Goal: Task Accomplishment & Management: Book appointment/travel/reservation

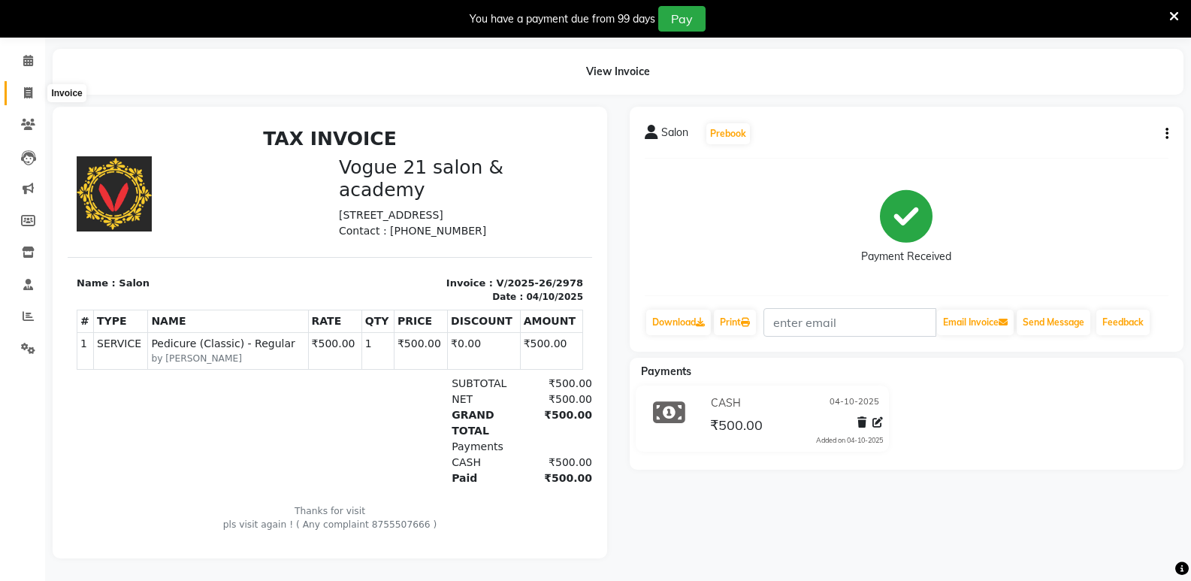
click at [28, 87] on icon at bounding box center [28, 92] width 8 height 11
select select "4433"
select select "service"
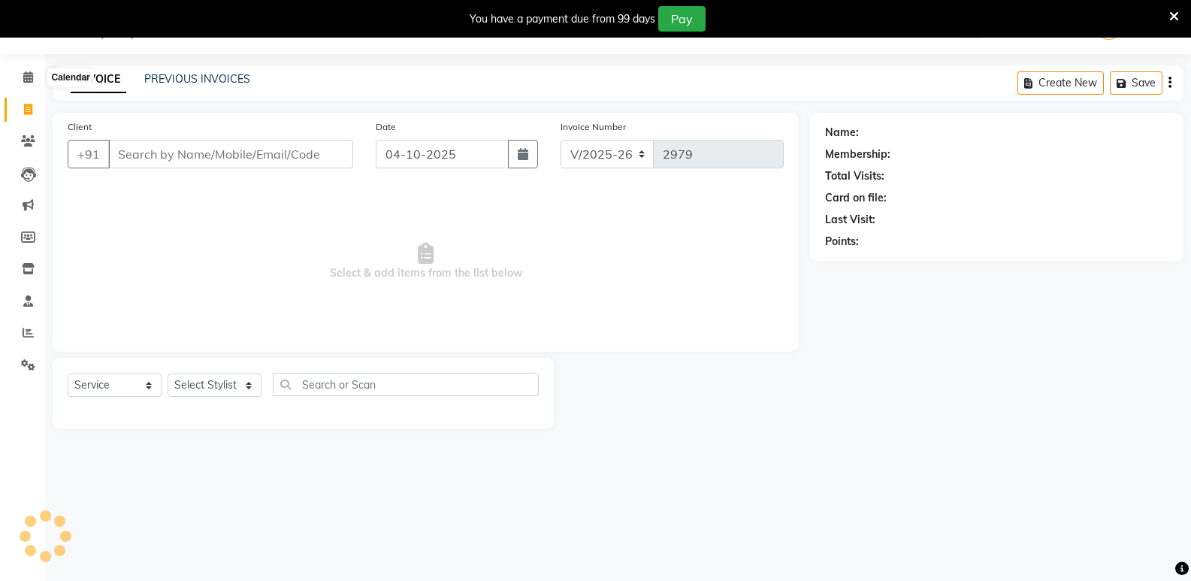
scroll to position [38, 0]
click at [209, 384] on select "Select Stylist [PERSON_NAME] [PERSON_NAME] [PERSON_NAME] [PERSON_NAME] [PERSON_…" at bounding box center [215, 384] width 94 height 23
select select "79160"
click at [168, 373] on select "Select Stylist [PERSON_NAME] [PERSON_NAME] [PERSON_NAME] [PERSON_NAME] [PERSON_…" at bounding box center [215, 384] width 94 height 23
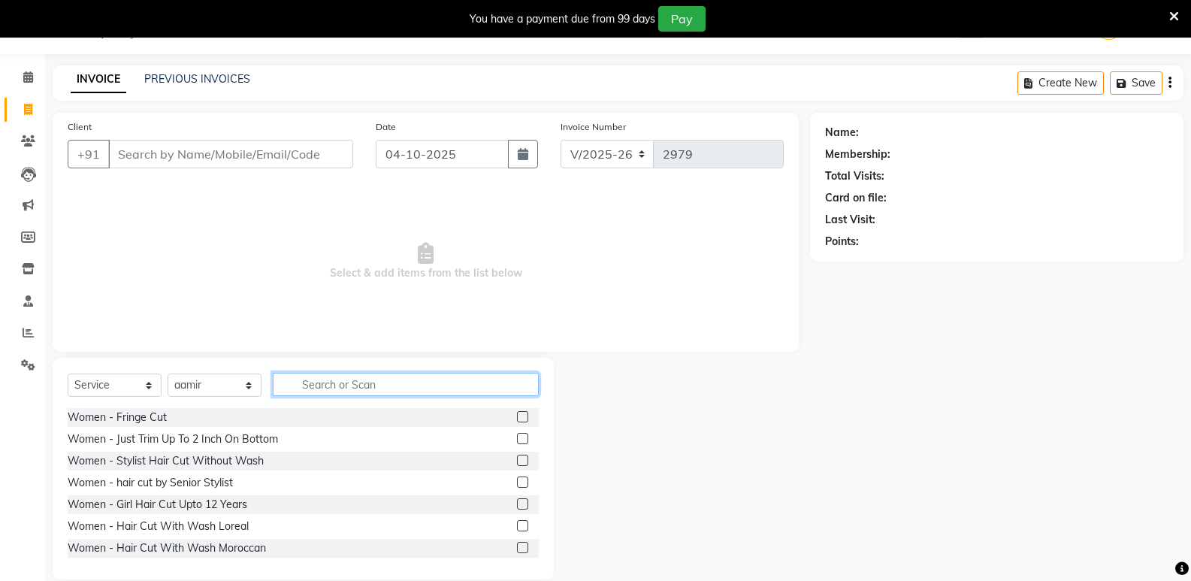
click at [395, 383] on input "text" at bounding box center [406, 384] width 266 height 23
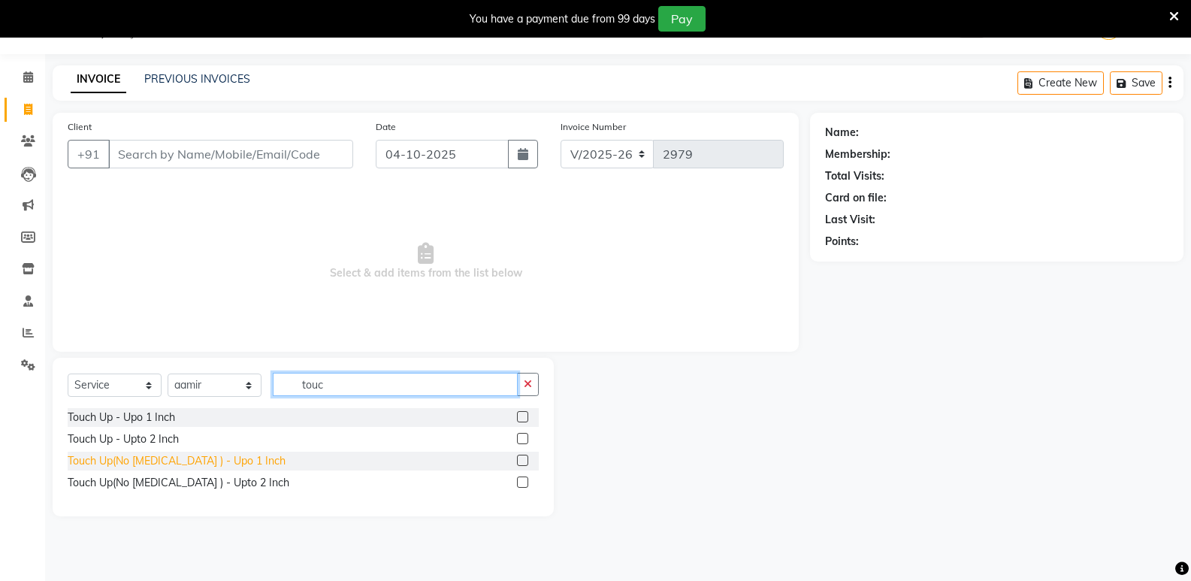
type input "touc"
click at [205, 461] on div "Touch Up(No [MEDICAL_DATA] ) - Upo 1 Inch" at bounding box center [177, 461] width 218 height 16
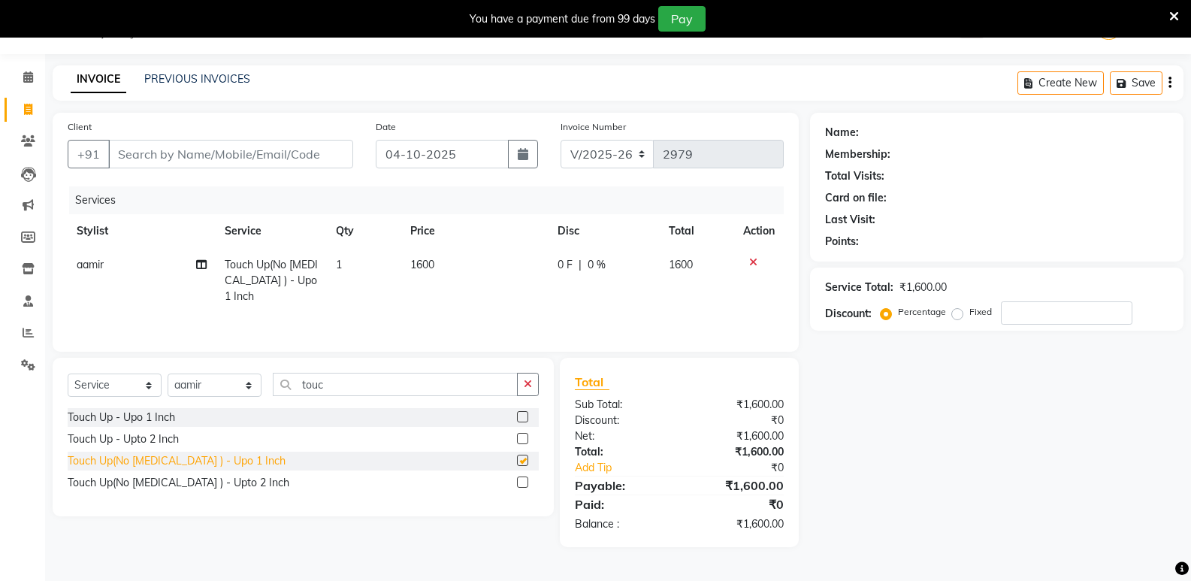
checkbox input "false"
click at [397, 370] on div "Select Service Product Membership Package Voucher Prepaid Gift Card Select Styl…" at bounding box center [303, 437] width 501 height 159
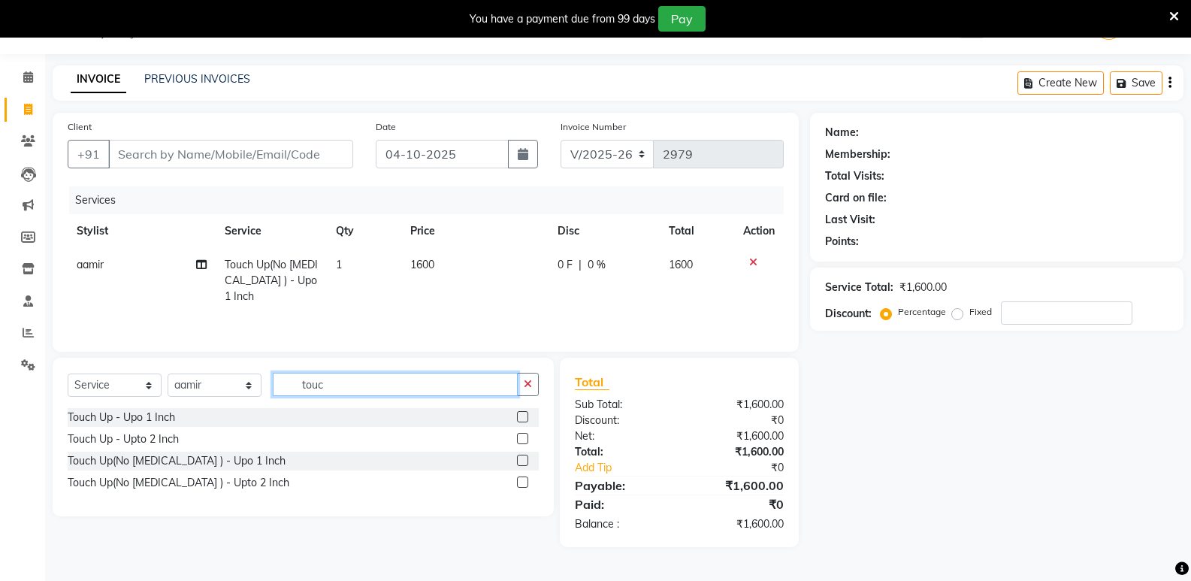
click at [395, 385] on input "touc" at bounding box center [395, 384] width 245 height 23
type input "t"
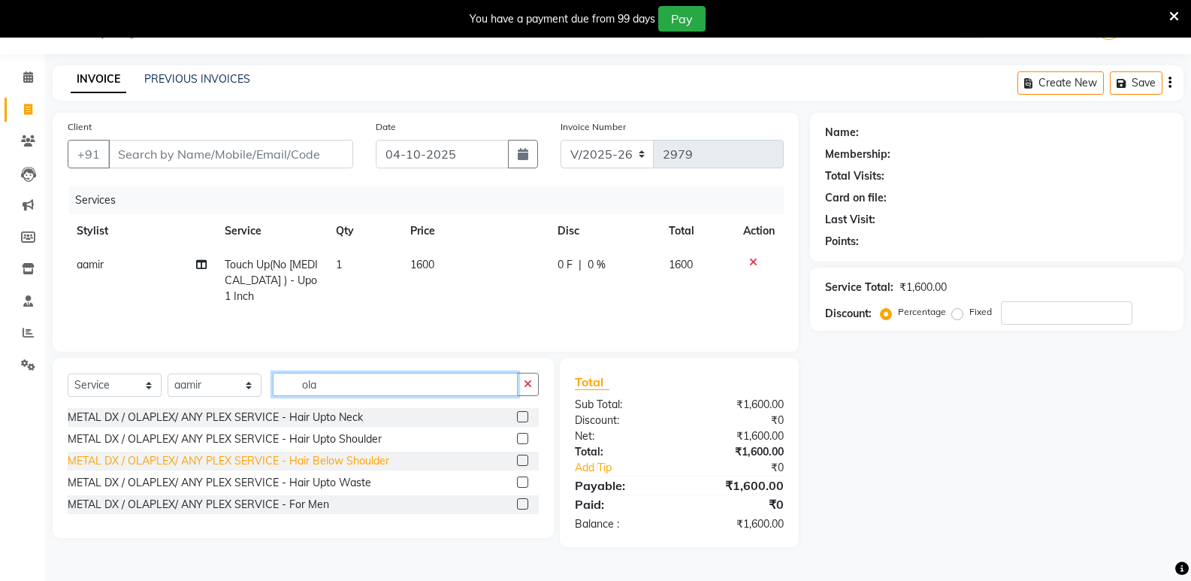
type input "ola"
click at [311, 458] on div "METAL DX / OLAPLEX/ ANY PLEX SERVICE - Hair Below Shoulder" at bounding box center [229, 461] width 322 height 16
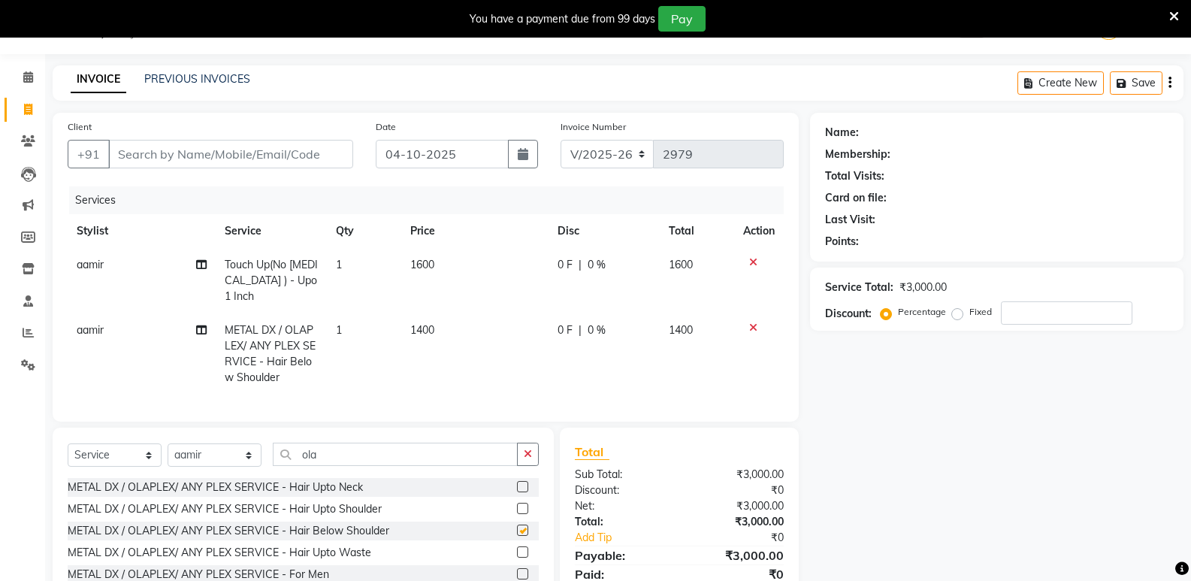
checkbox input "false"
click at [207, 150] on input "Client" at bounding box center [230, 154] width 245 height 29
click at [178, 154] on input "Client" at bounding box center [230, 154] width 245 height 29
type input "9"
type input "0"
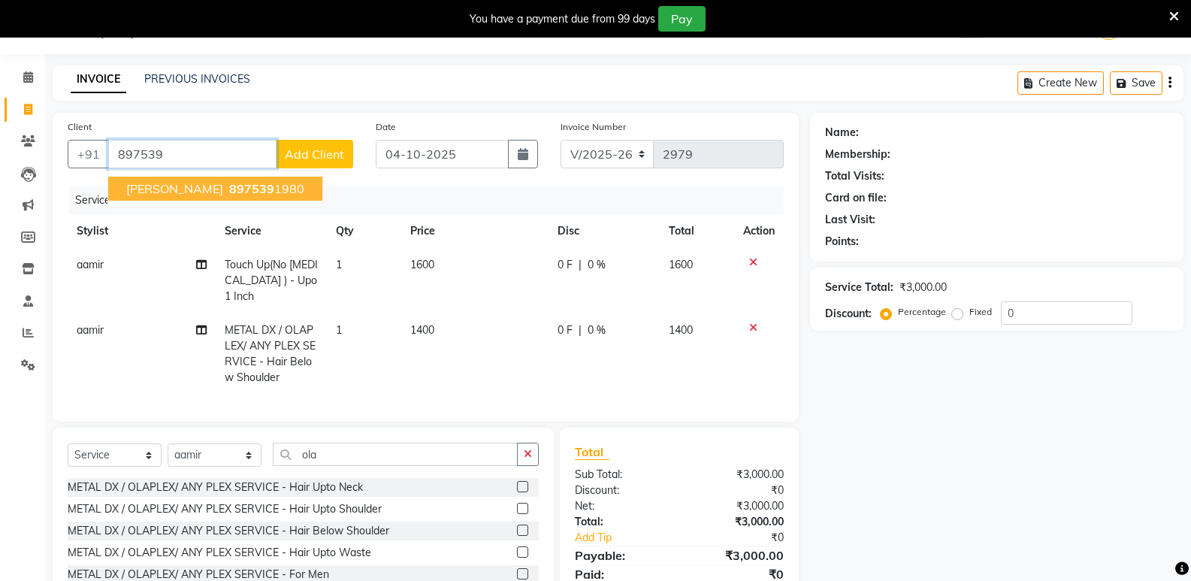
click at [186, 189] on span "[PERSON_NAME]" at bounding box center [174, 188] width 97 height 15
type input "8975391980"
select select "1: Object"
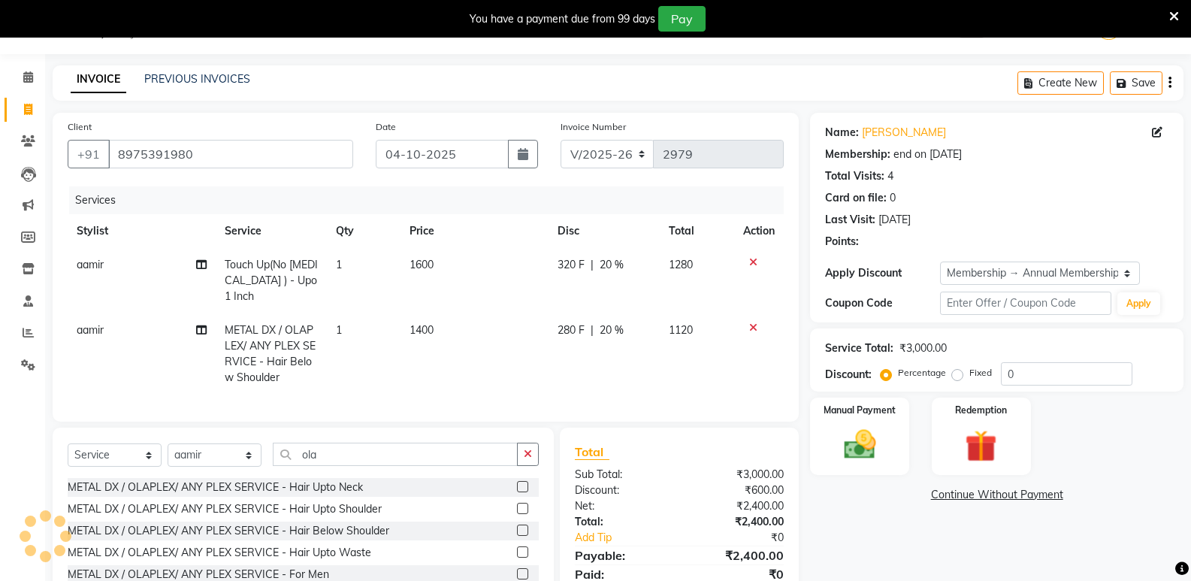
type input "20"
click at [95, 454] on select "Select Service Product Membership Package Voucher Prepaid Gift Card" at bounding box center [115, 454] width 94 height 23
select select "product"
click at [68, 443] on select "Select Service Product Membership Package Voucher Prepaid Gift Card" at bounding box center [115, 454] width 94 height 23
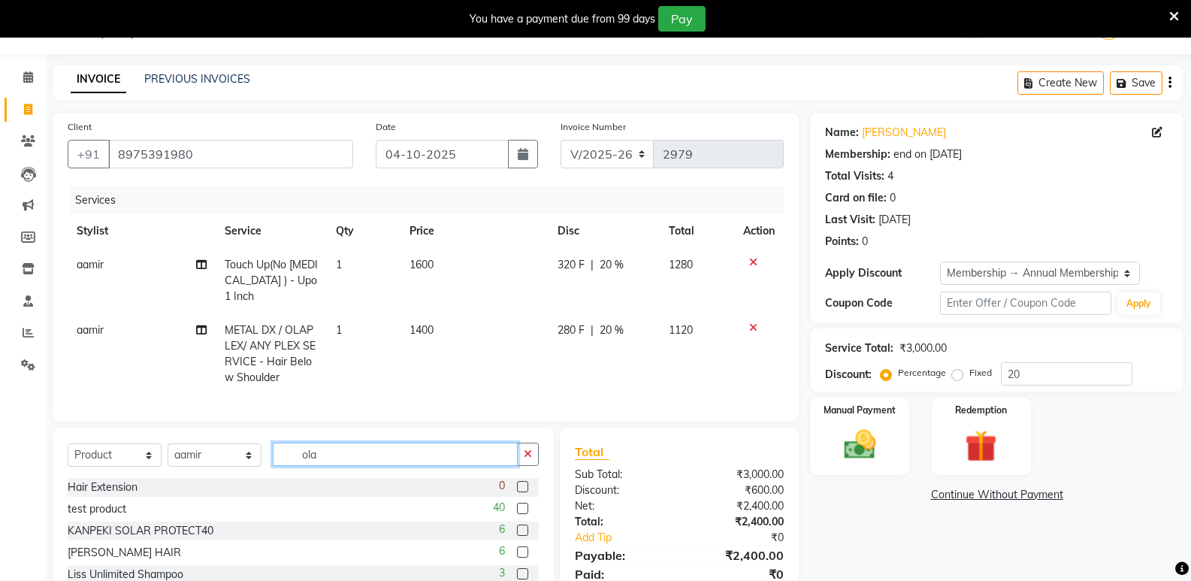
click at [334, 453] on input "ola" at bounding box center [395, 454] width 245 height 23
type input "o"
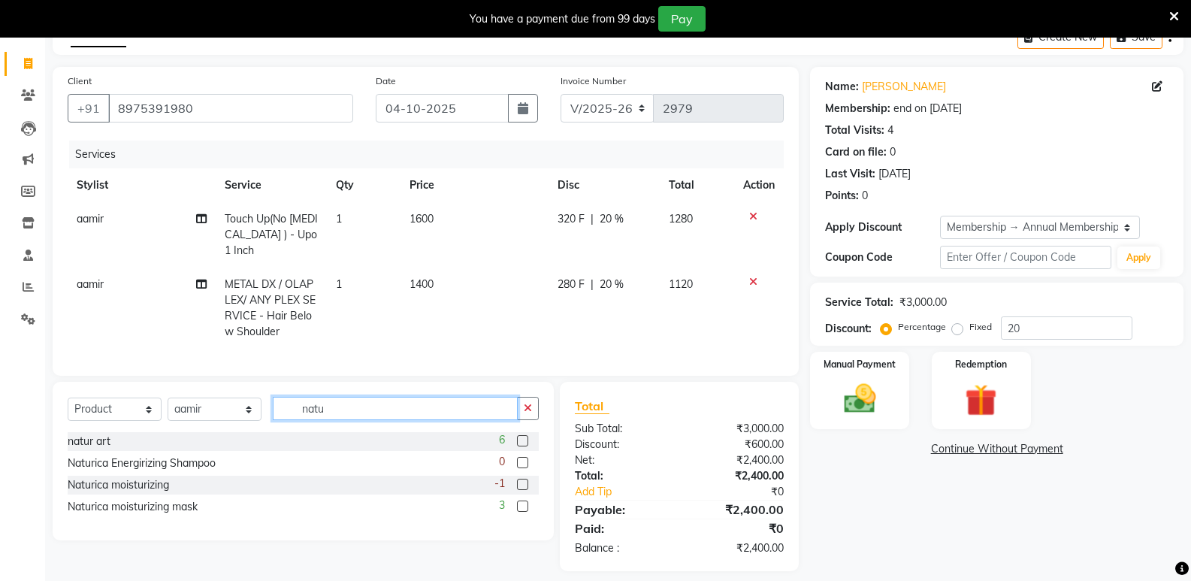
scroll to position [91, 0]
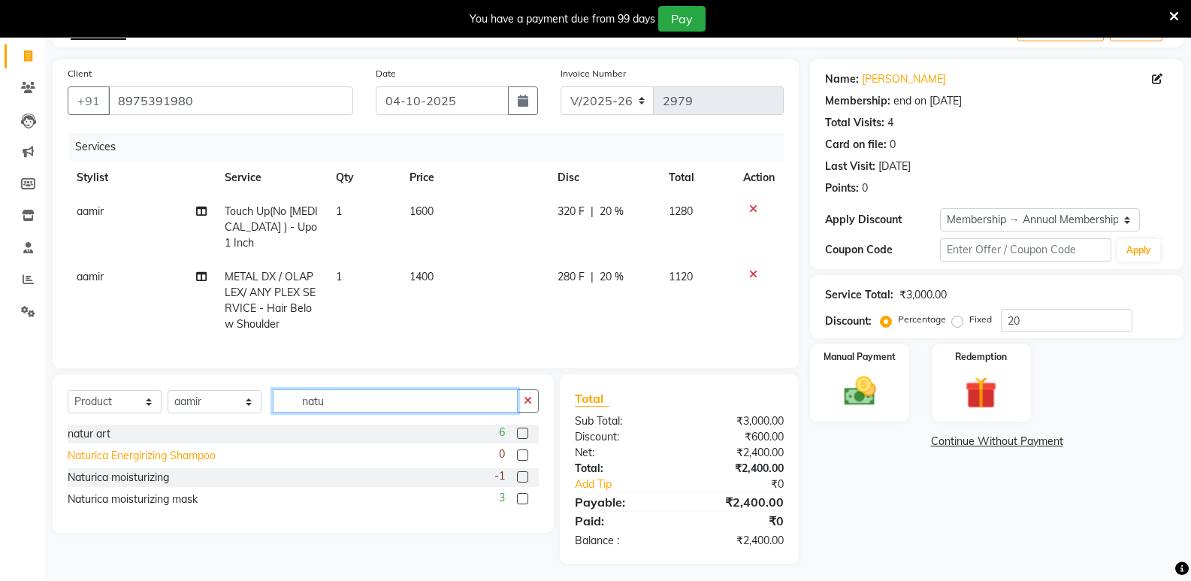
type input "natu"
click at [159, 452] on div "Naturica Energirizing Shampoo" at bounding box center [142, 456] width 148 height 16
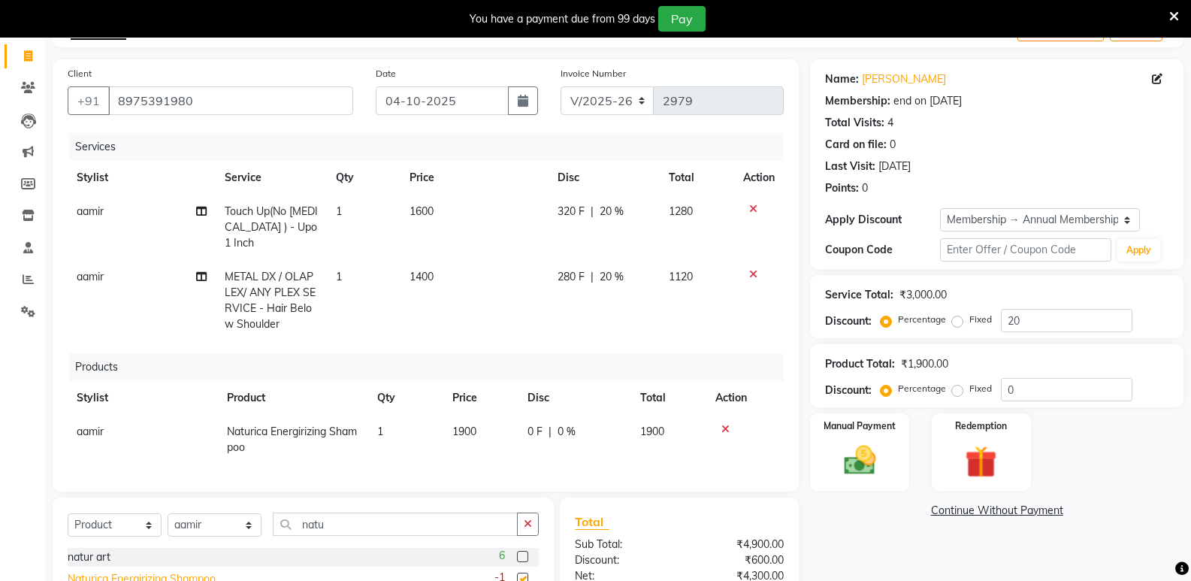
checkbox input "false"
click at [1015, 391] on input "0" at bounding box center [1066, 389] width 131 height 23
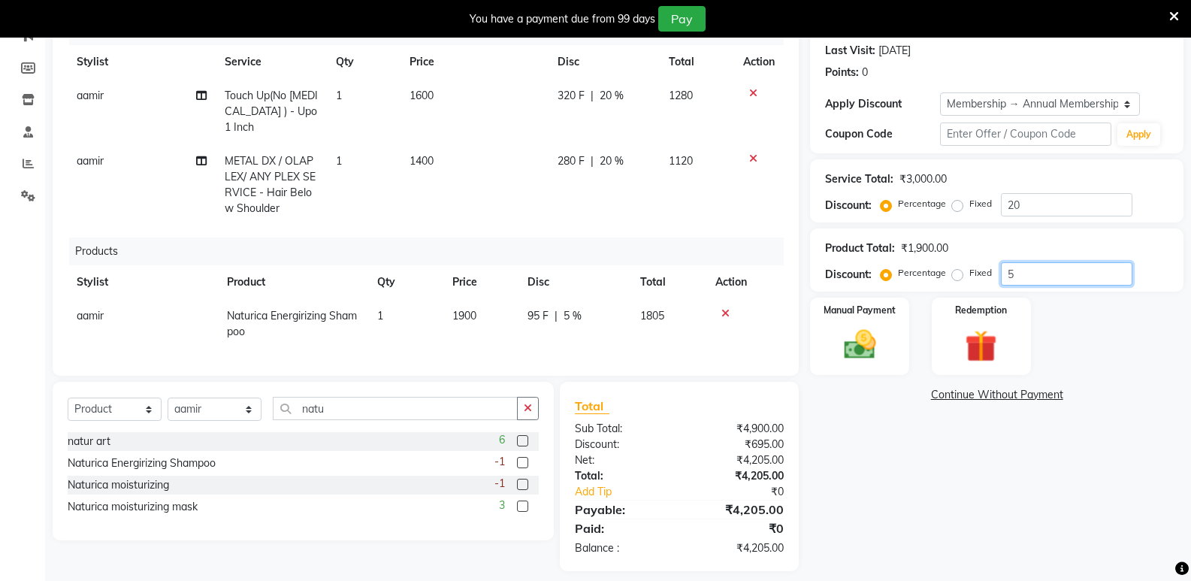
scroll to position [215, 0]
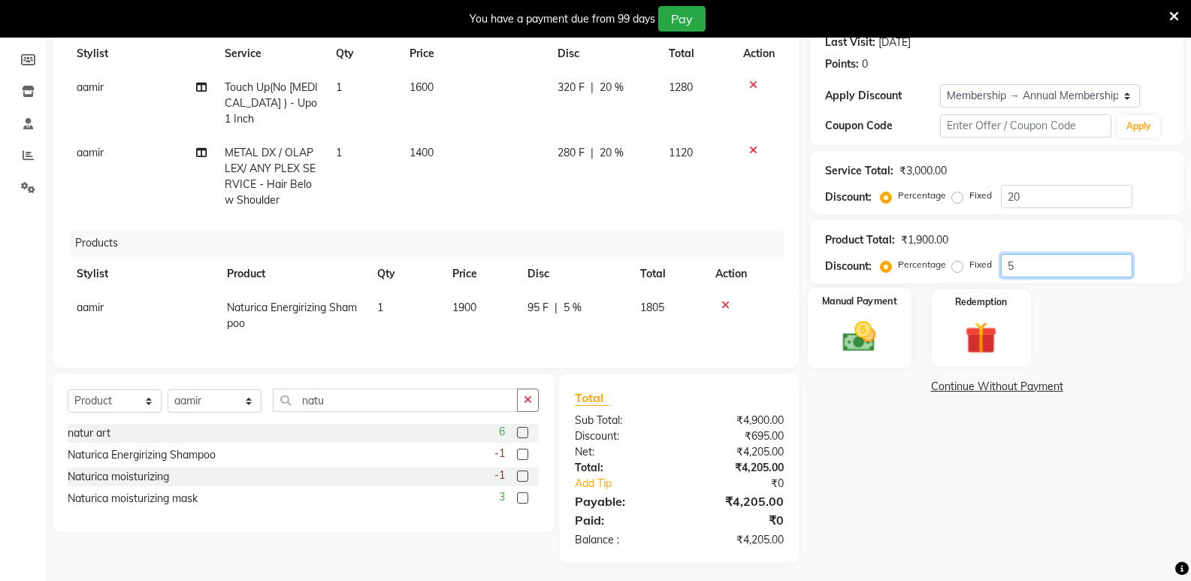
type input "5"
click at [884, 340] on img at bounding box center [858, 336] width 53 height 38
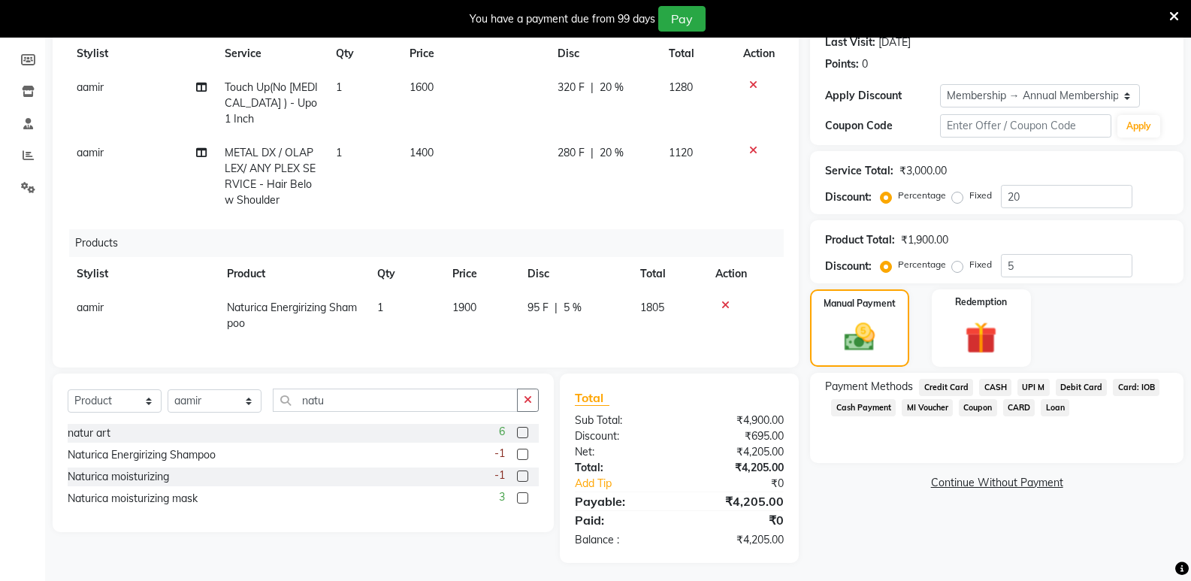
click at [1032, 385] on span "UPI M" at bounding box center [1033, 387] width 32 height 17
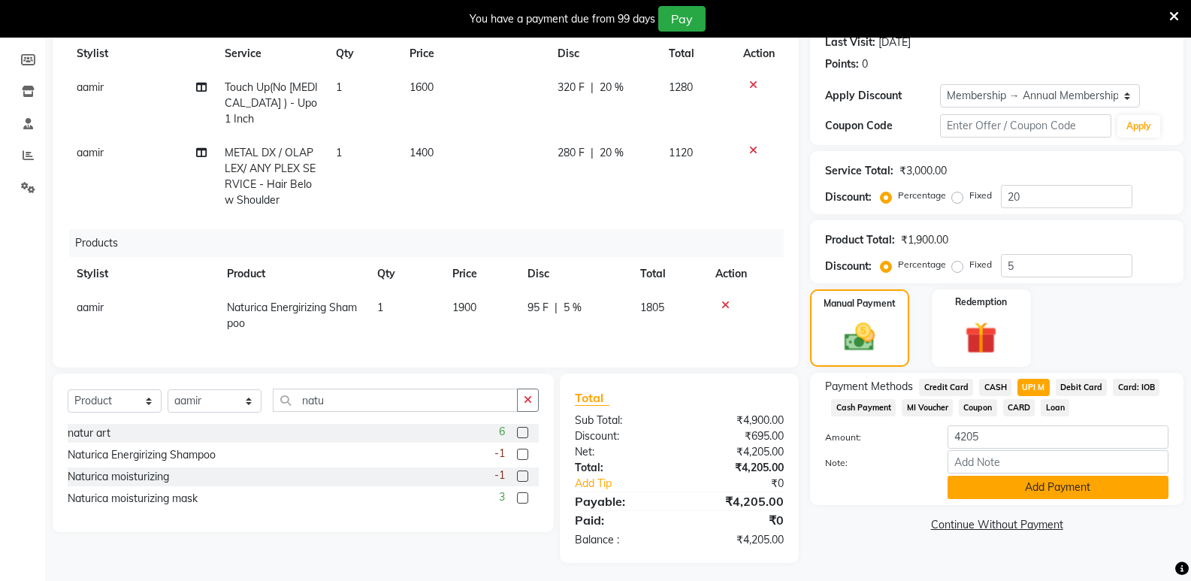
click at [1016, 491] on button "Add Payment" at bounding box center [1057, 487] width 221 height 23
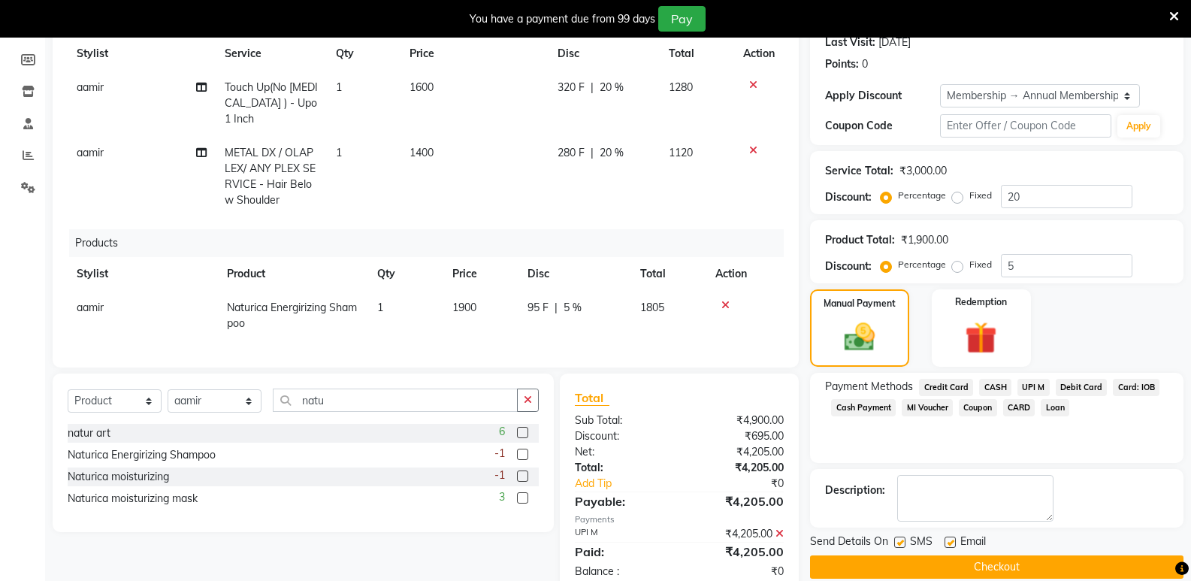
scroll to position [321, 0]
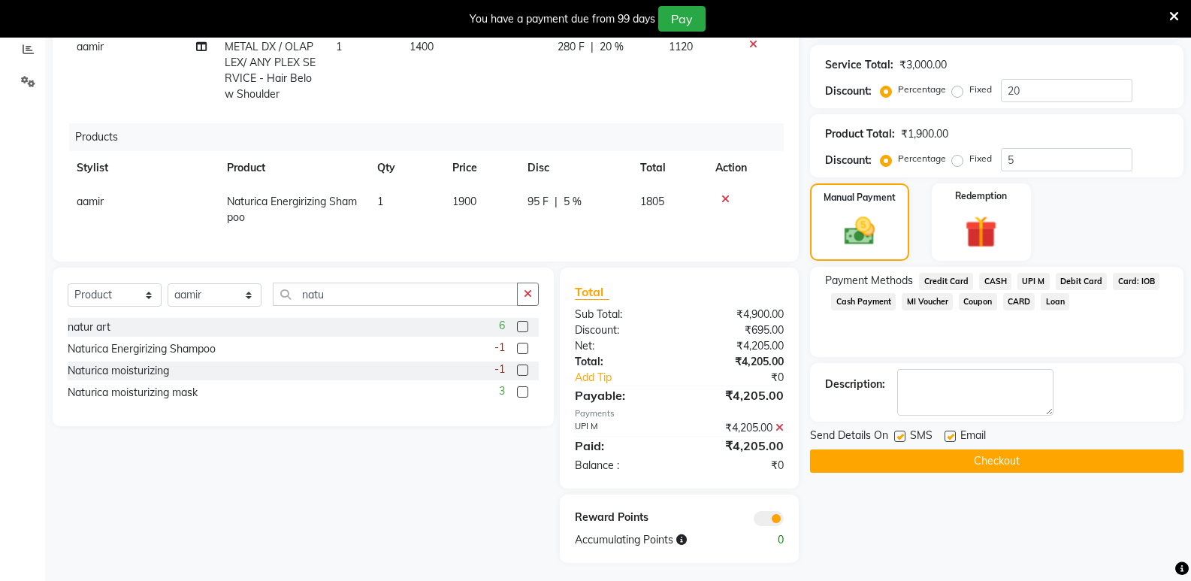
click at [1038, 458] on button "Checkout" at bounding box center [996, 460] width 373 height 23
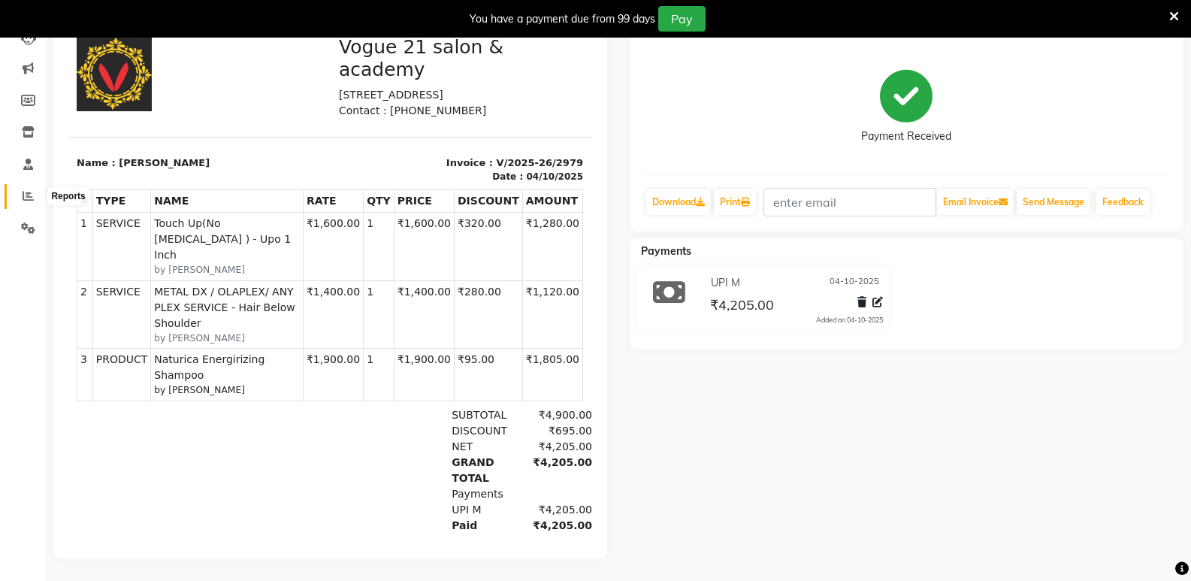
click at [19, 188] on span at bounding box center [28, 196] width 26 height 17
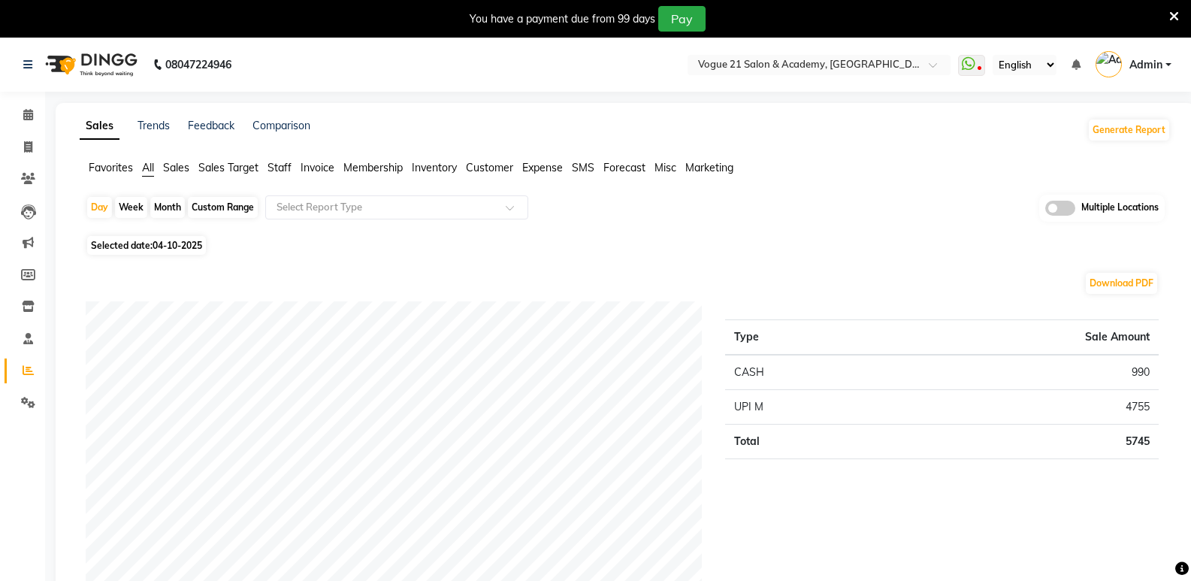
click at [281, 167] on span "Staff" at bounding box center [279, 168] width 24 height 14
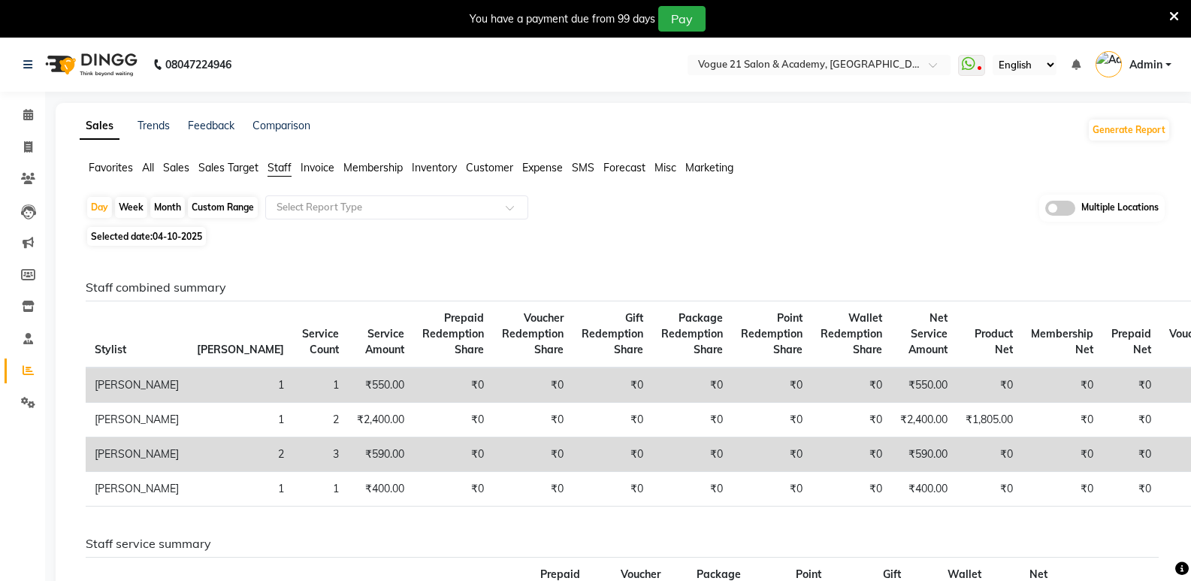
click at [178, 203] on div "Month" at bounding box center [167, 207] width 35 height 21
select select "10"
select select "2025"
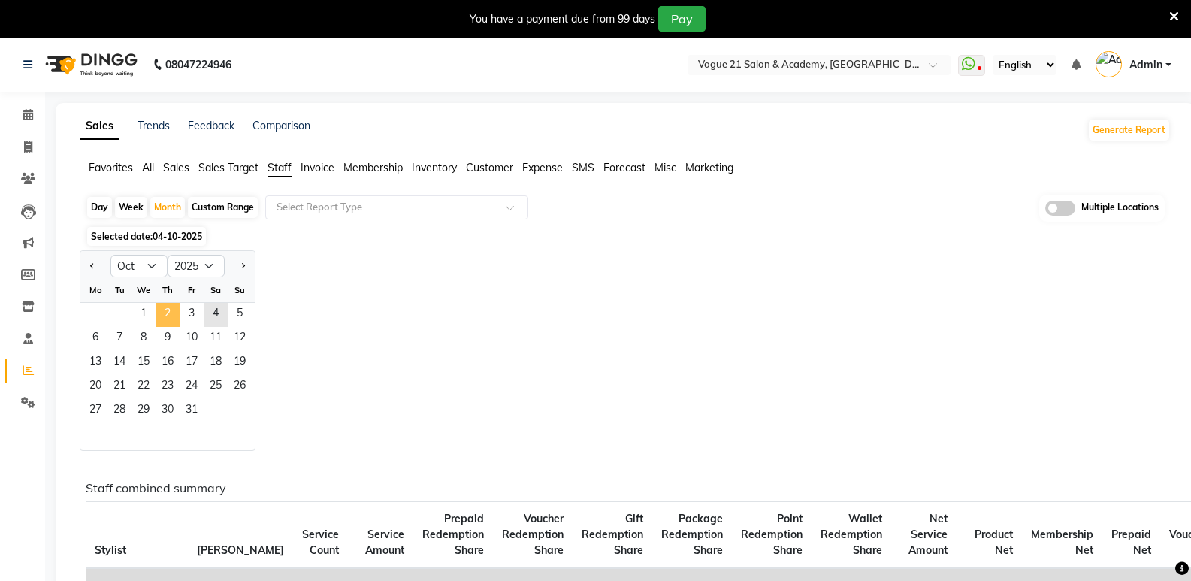
click at [165, 316] on span "2" at bounding box center [168, 315] width 24 height 24
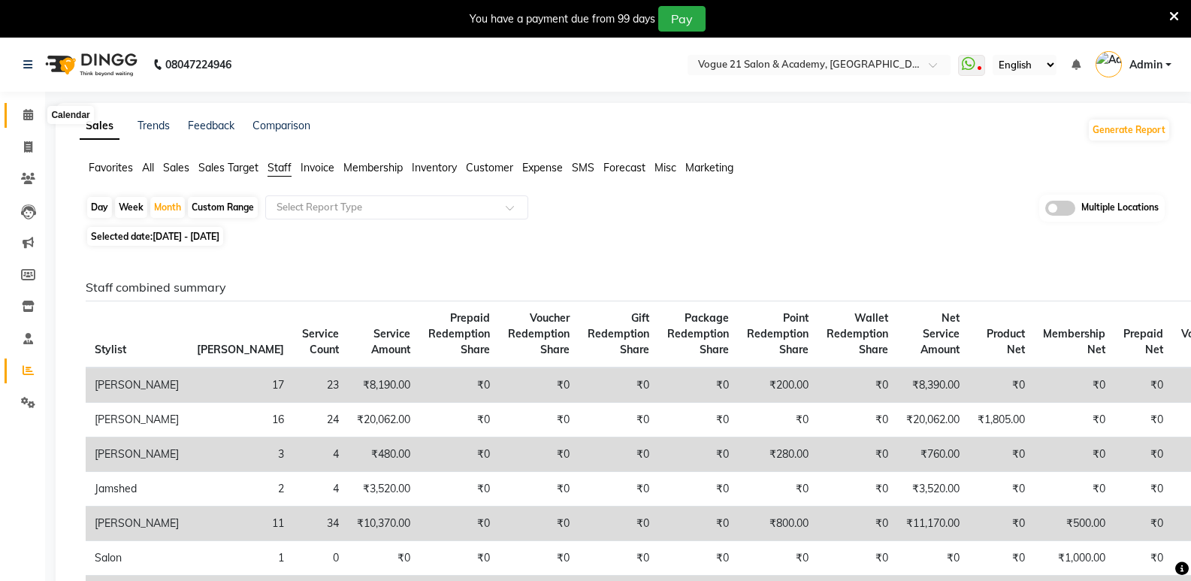
click at [31, 114] on icon at bounding box center [28, 114] width 10 height 11
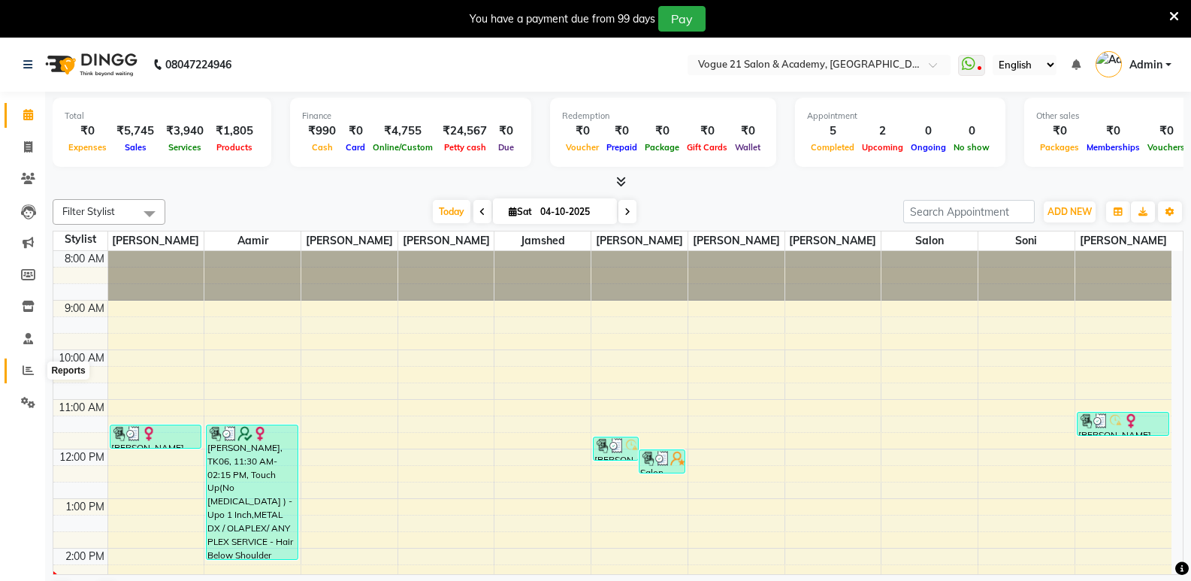
click at [30, 370] on icon at bounding box center [28, 369] width 11 height 11
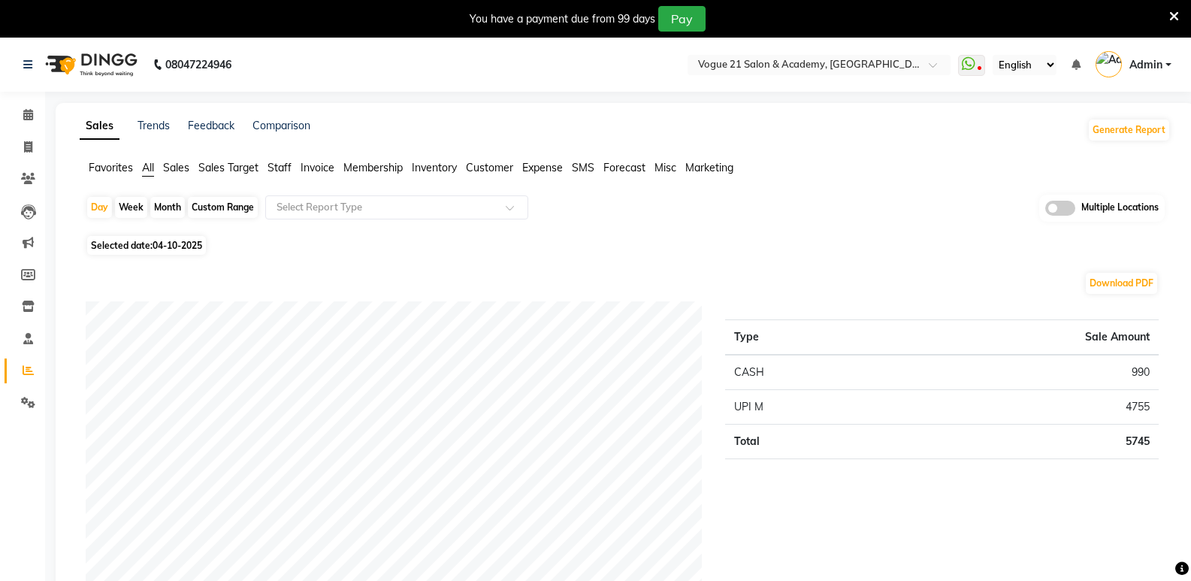
click at [277, 168] on span "Staff" at bounding box center [279, 168] width 24 height 14
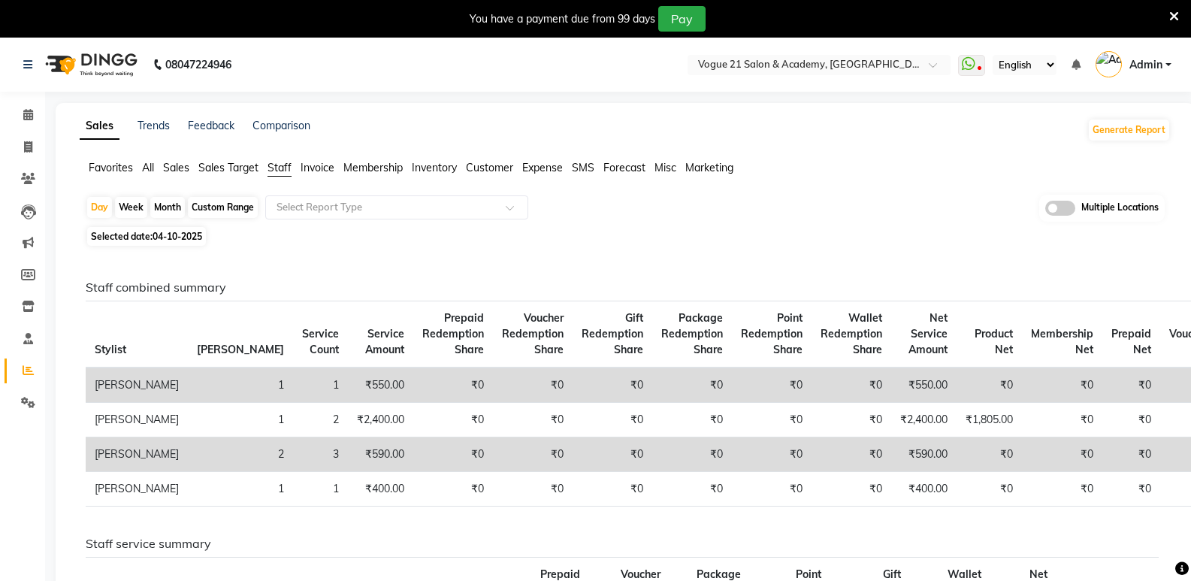
click at [175, 206] on div "Month" at bounding box center [167, 207] width 35 height 21
select select "10"
select select "2025"
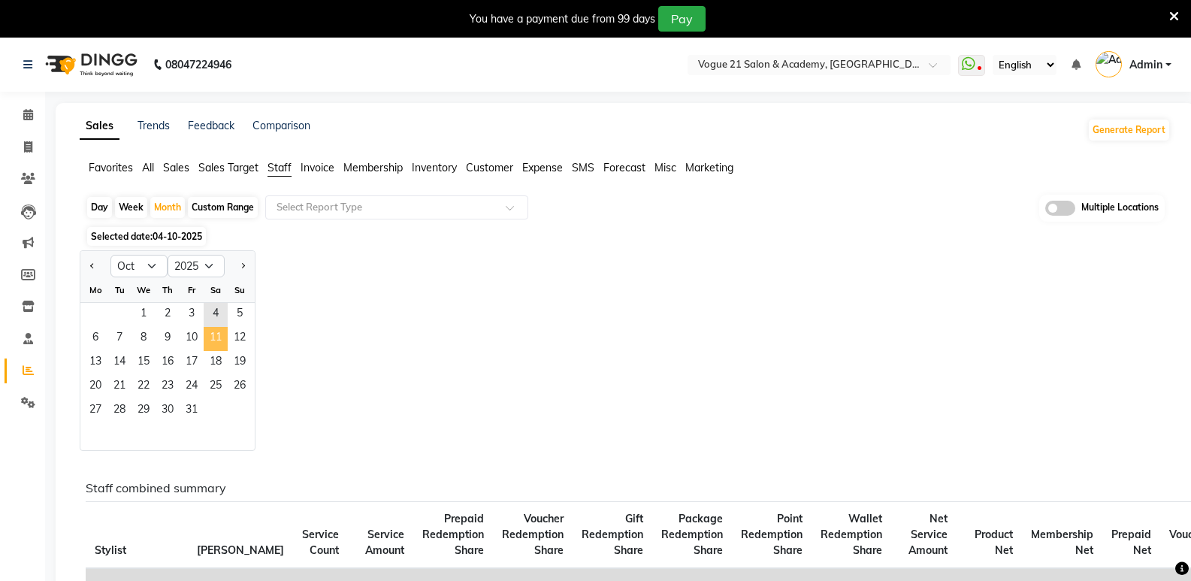
click at [212, 341] on span "11" at bounding box center [216, 339] width 24 height 24
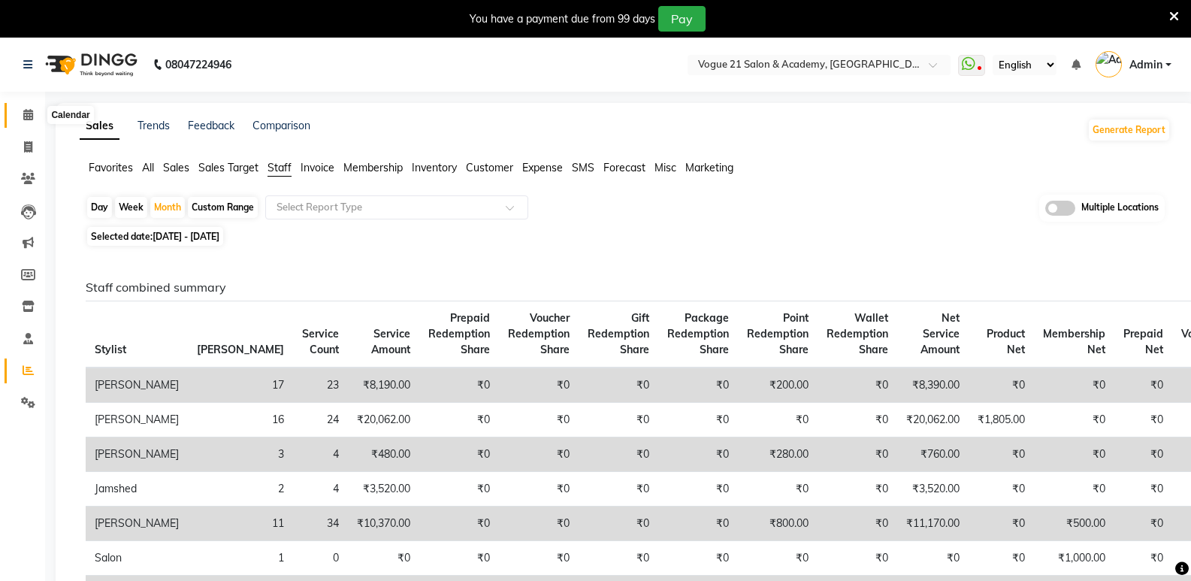
click at [29, 118] on icon at bounding box center [28, 114] width 10 height 11
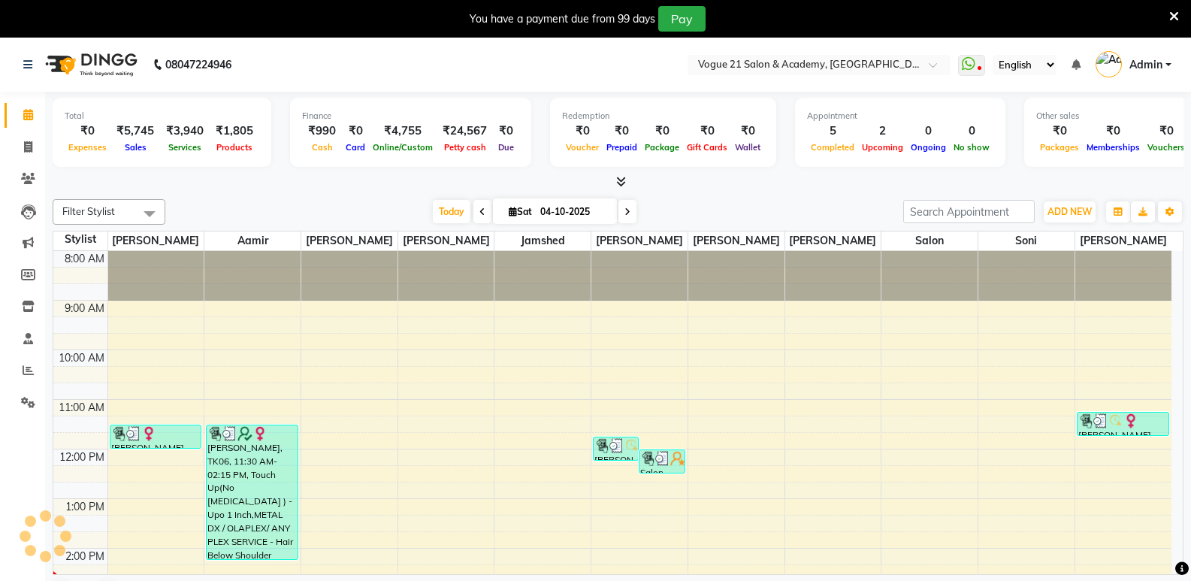
scroll to position [298, 0]
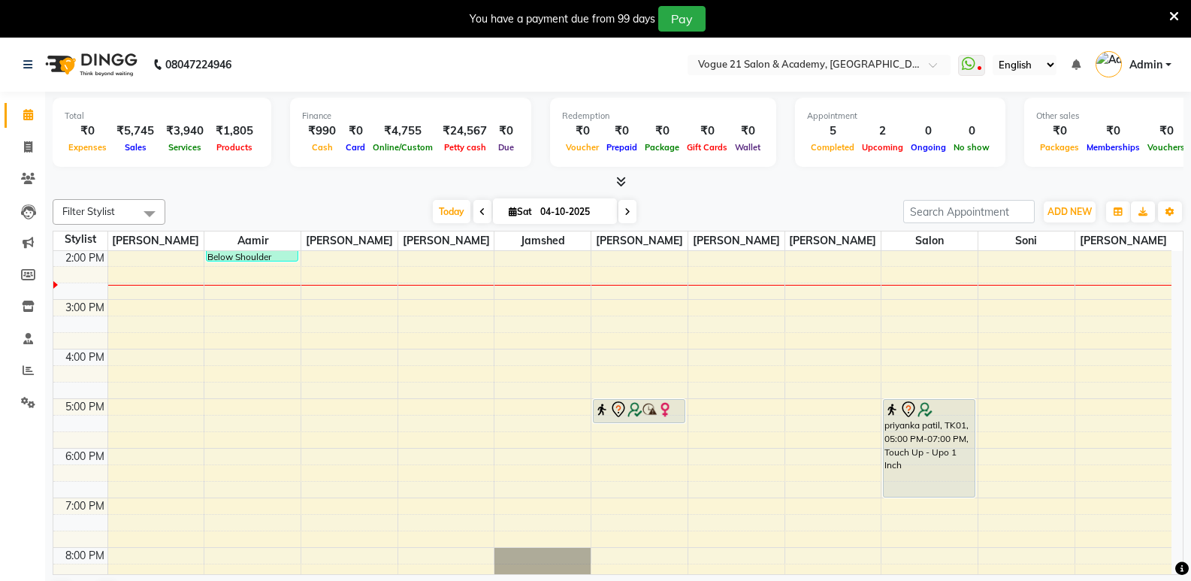
click at [162, 406] on div "8:00 AM 9:00 AM 10:00 AM 11:00 AM 12:00 PM 1:00 PM 2:00 PM 3:00 PM 4:00 PM 5:00…" at bounding box center [612, 324] width 1118 height 743
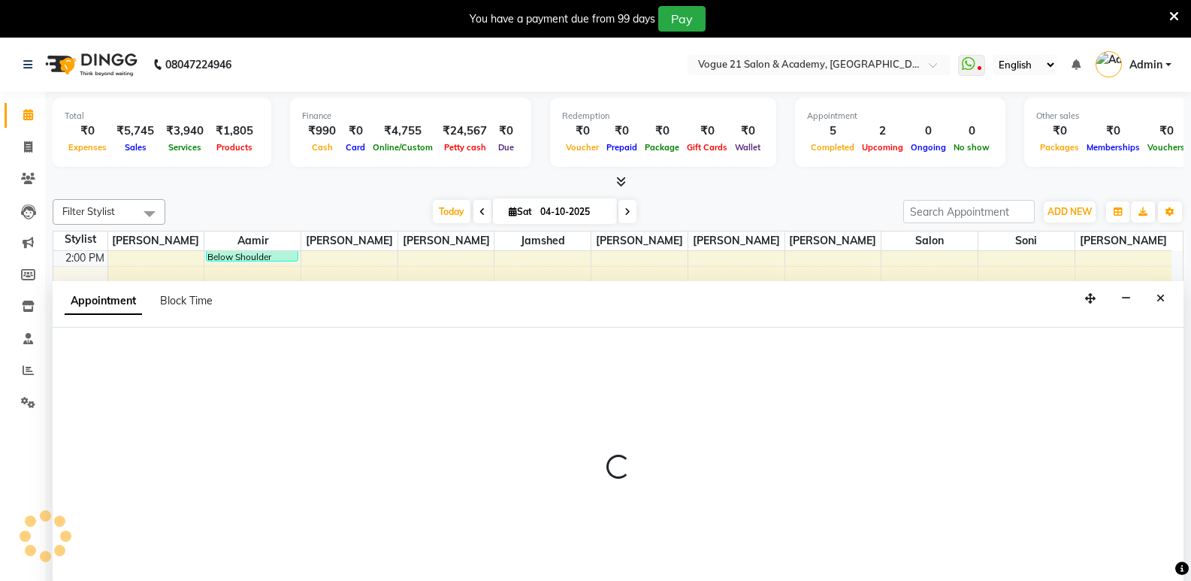
scroll to position [38, 0]
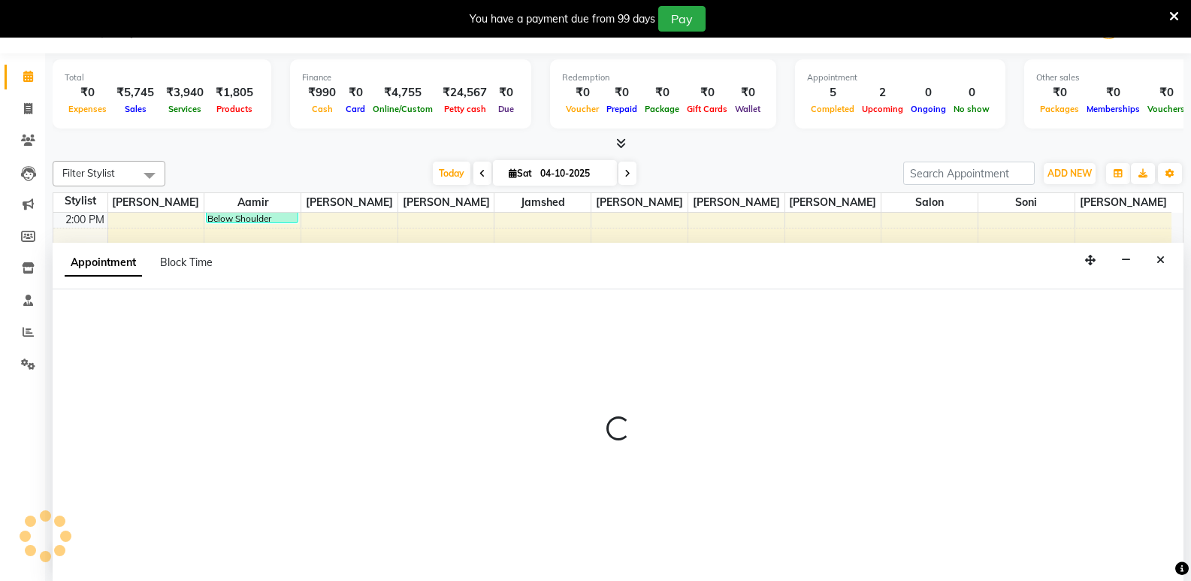
select select "73195"
select select "tentative"
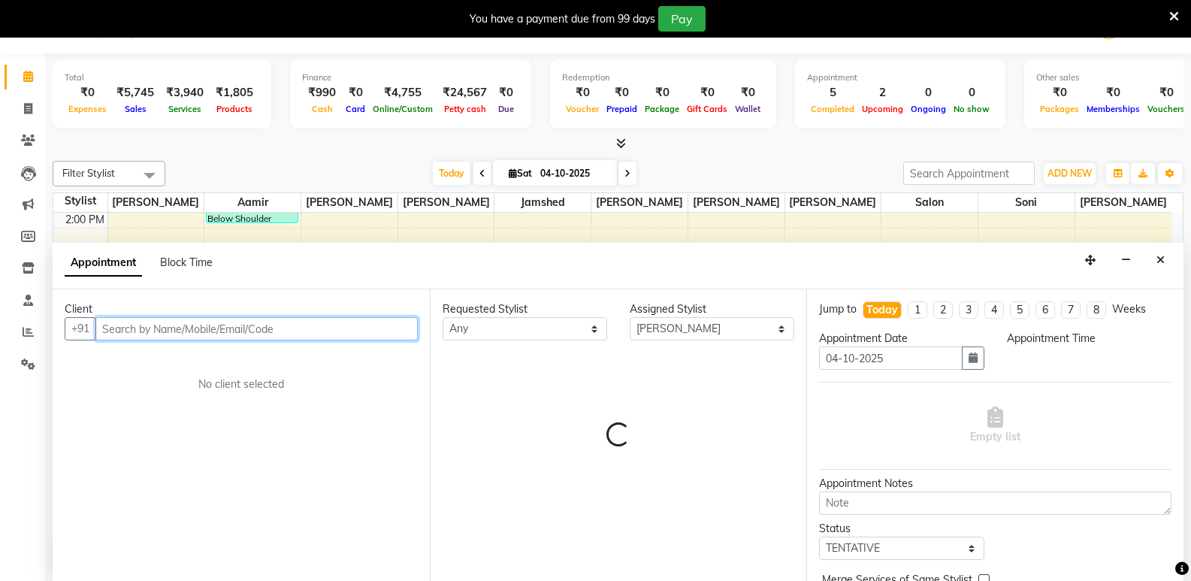
select select "1020"
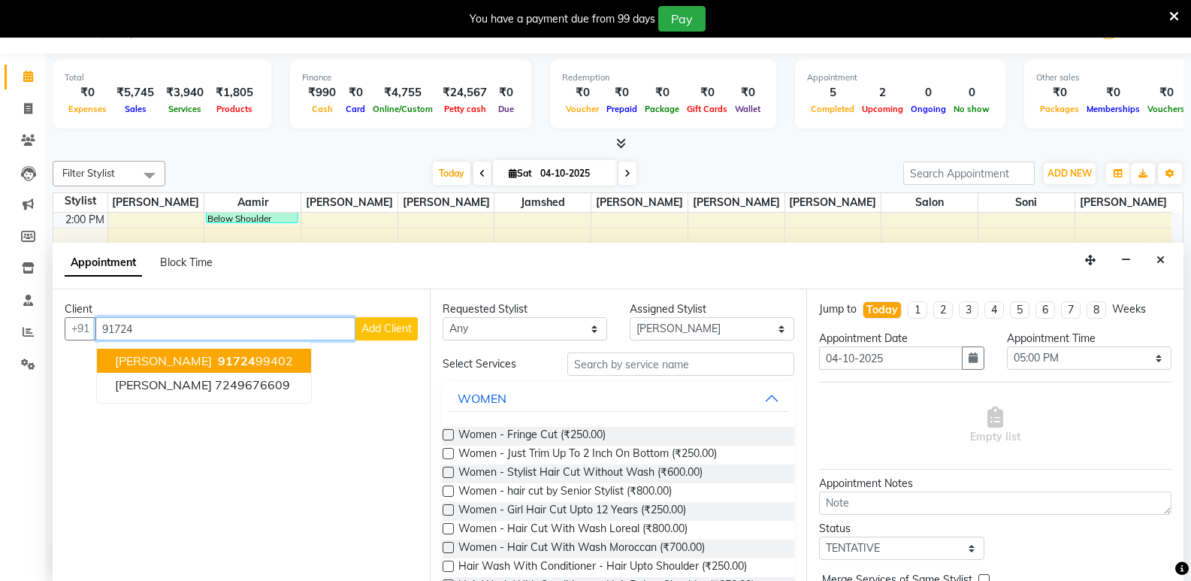
click at [153, 364] on span "[PERSON_NAME]" at bounding box center [163, 360] width 97 height 15
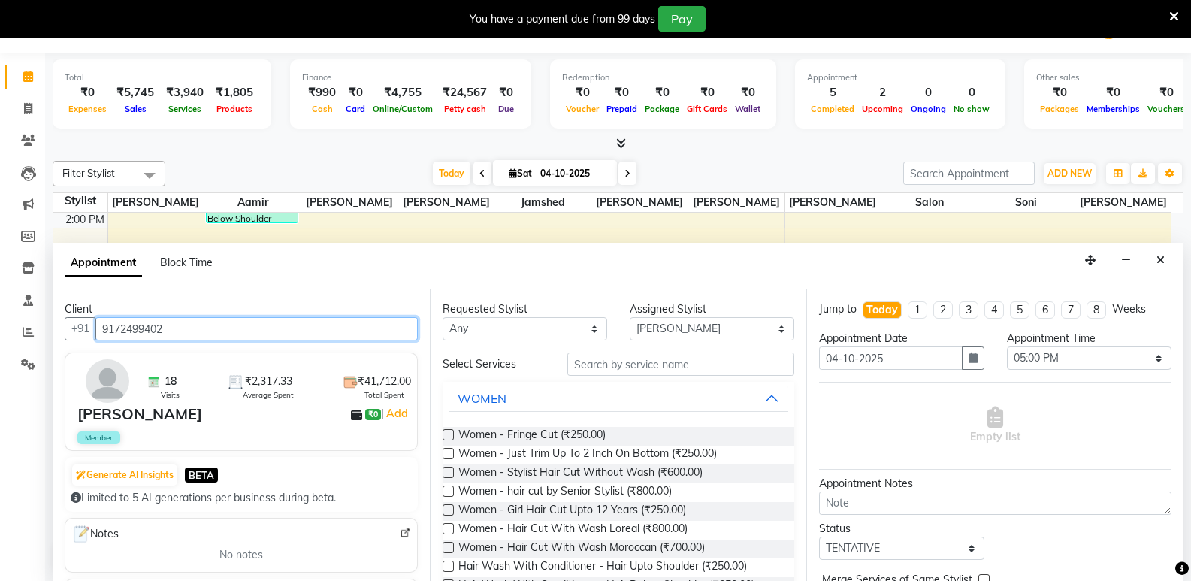
type input "9172499402"
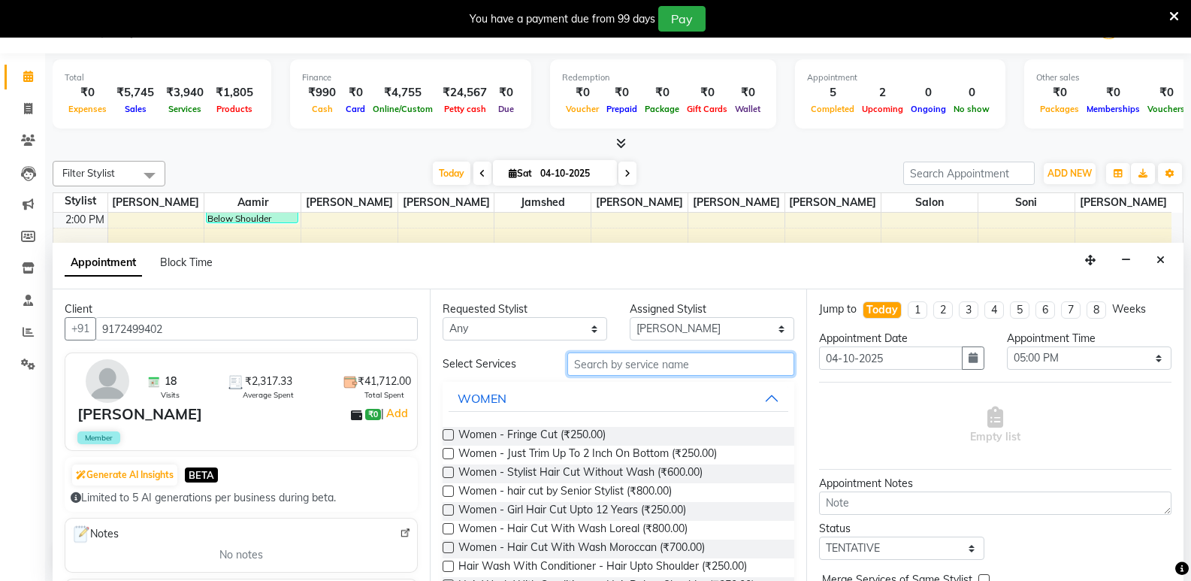
click at [642, 367] on input "text" at bounding box center [680, 363] width 227 height 23
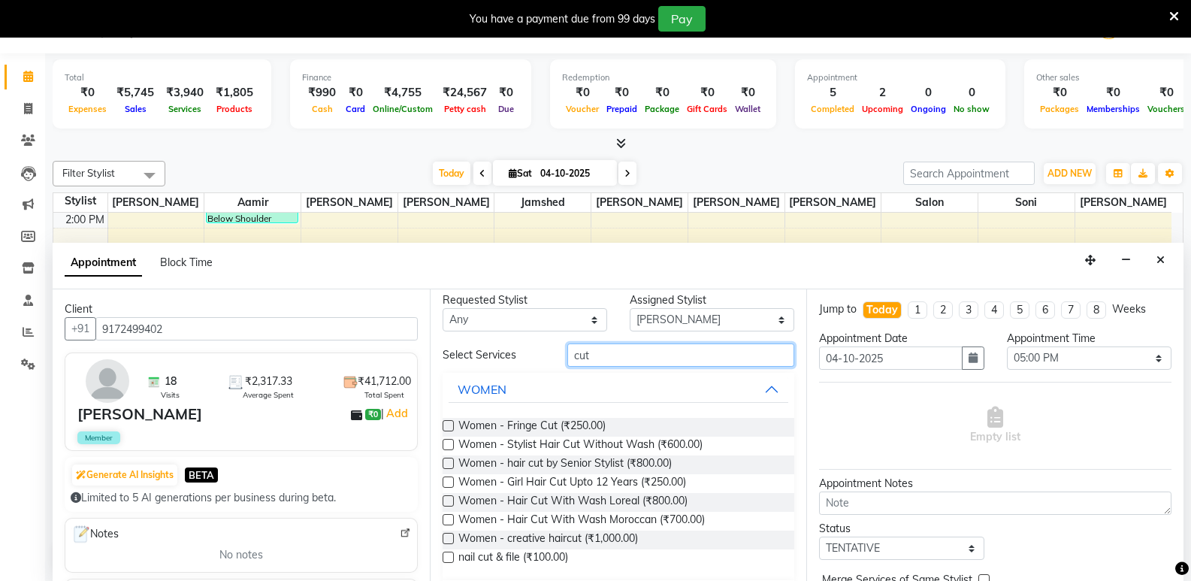
scroll to position [53, 0]
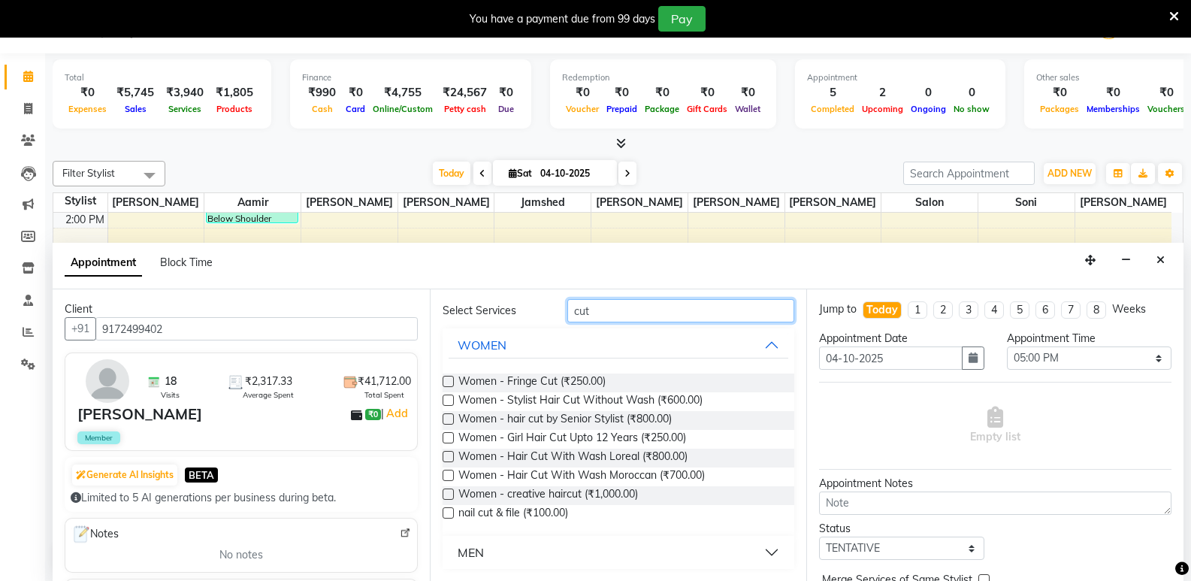
type input "cut"
click at [729, 554] on button "MEN" at bounding box center [619, 552] width 340 height 27
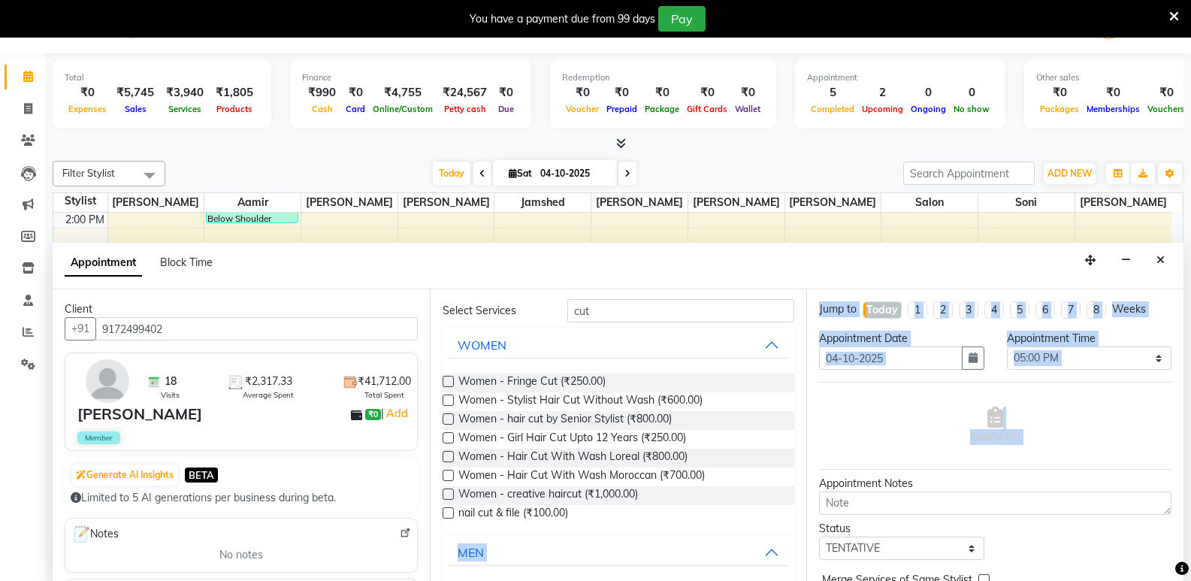
drag, startPoint x: 802, startPoint y: 488, endPoint x: 801, endPoint y: 527, distance: 39.8
click at [801, 527] on div "Client +91 9172499402 18 Visits ₹2,317.33 Average Spent ₹41,712.00 Total Spent …" at bounding box center [618, 435] width 1131 height 292
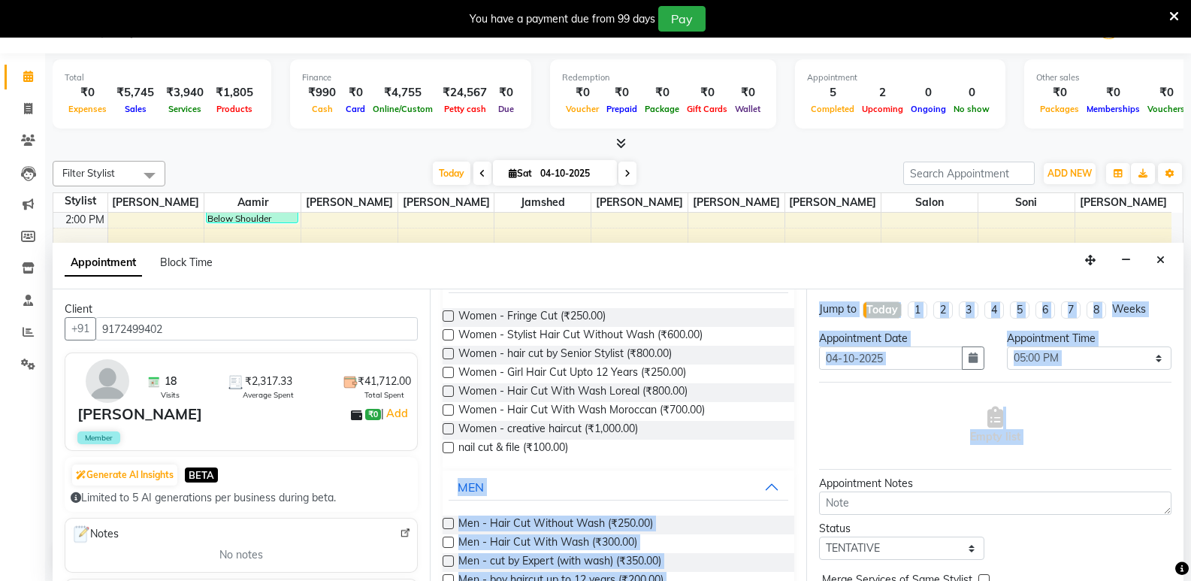
scroll to position [128, 0]
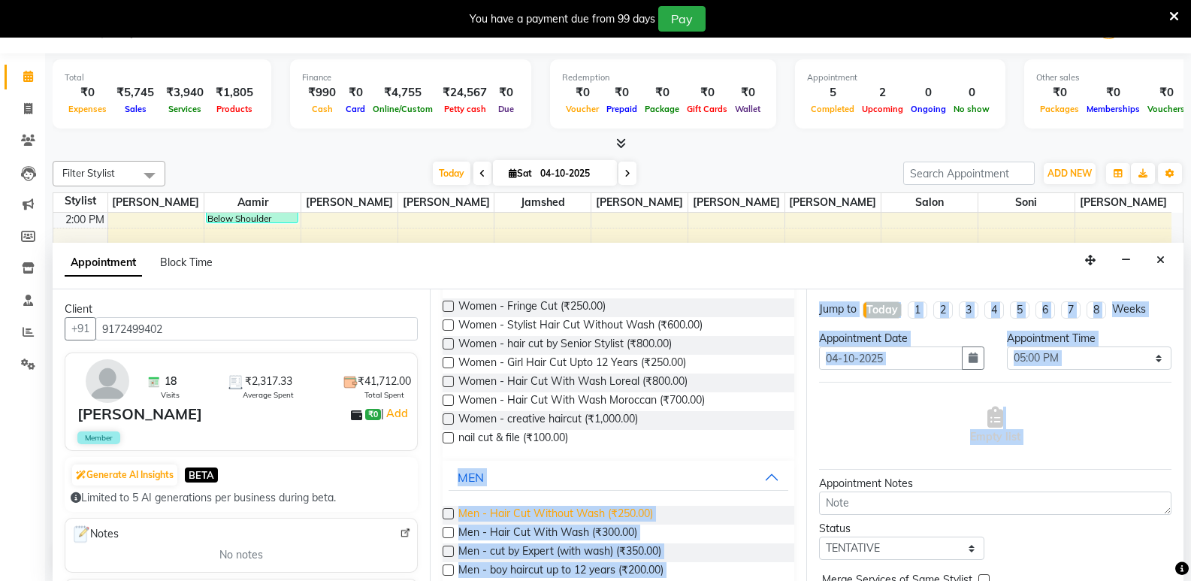
click at [625, 515] on span "Men - Hair Cut Without Wash (₹250.00)" at bounding box center [555, 515] width 195 height 19
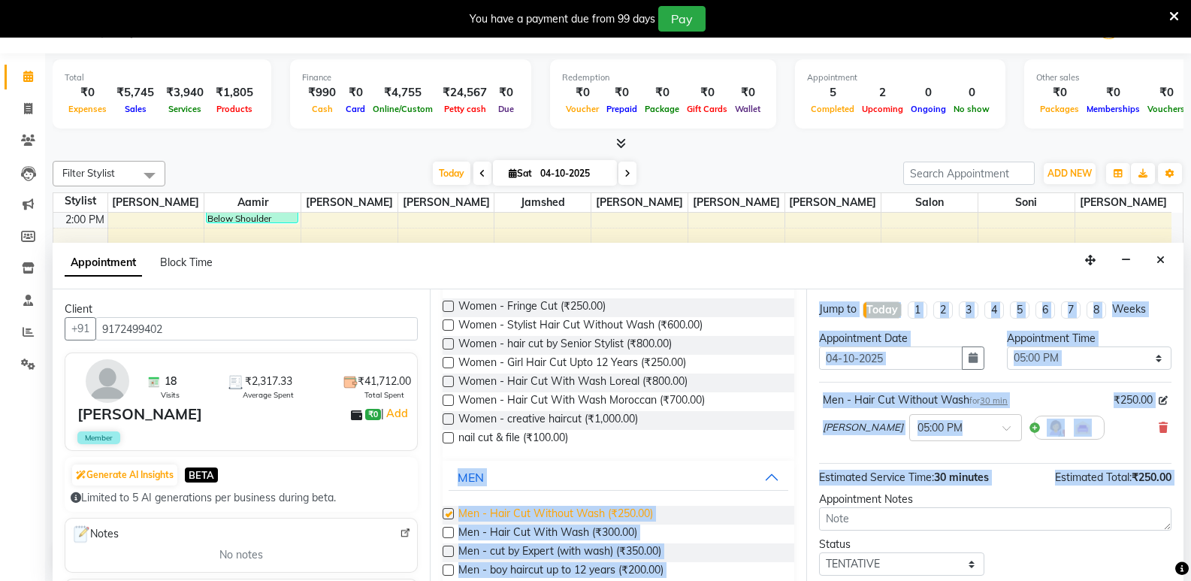
checkbox input "false"
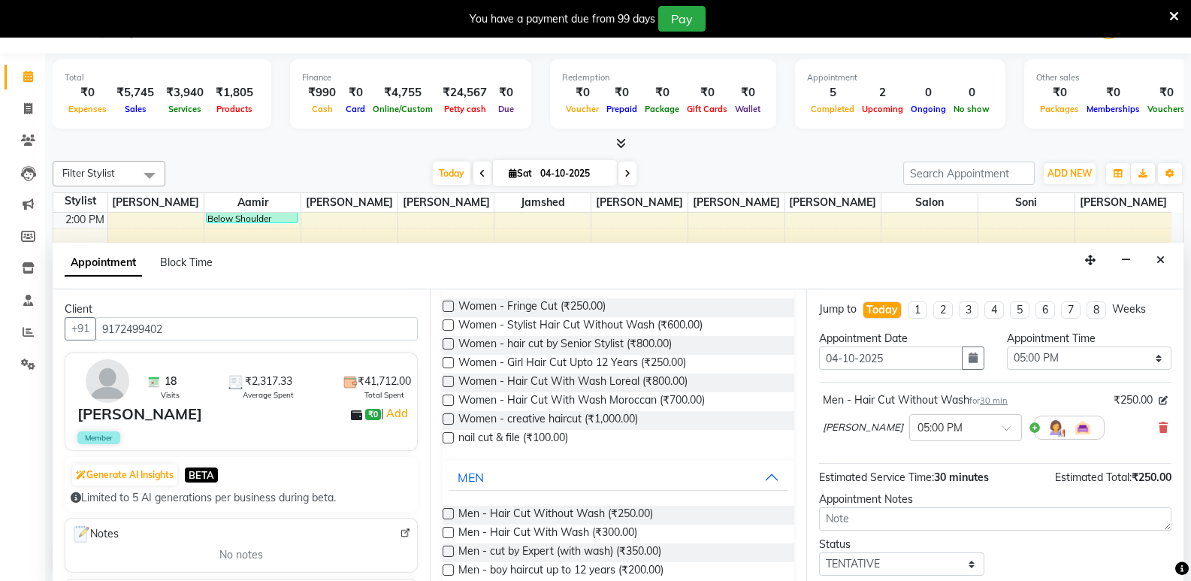
scroll to position [89, 0]
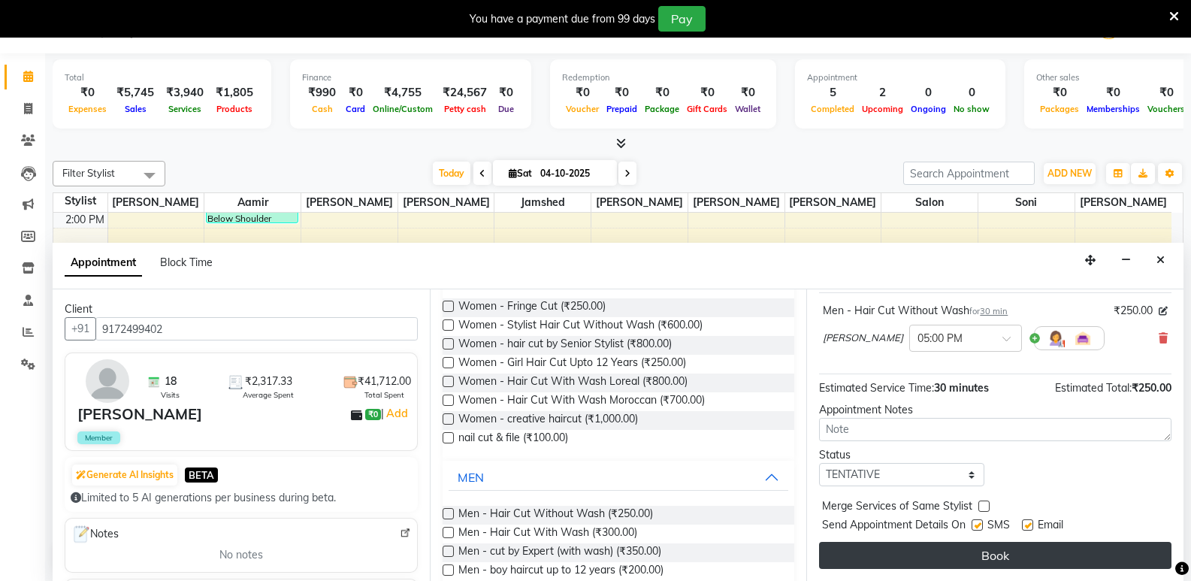
click at [1056, 549] on button "Book" at bounding box center [995, 555] width 352 height 27
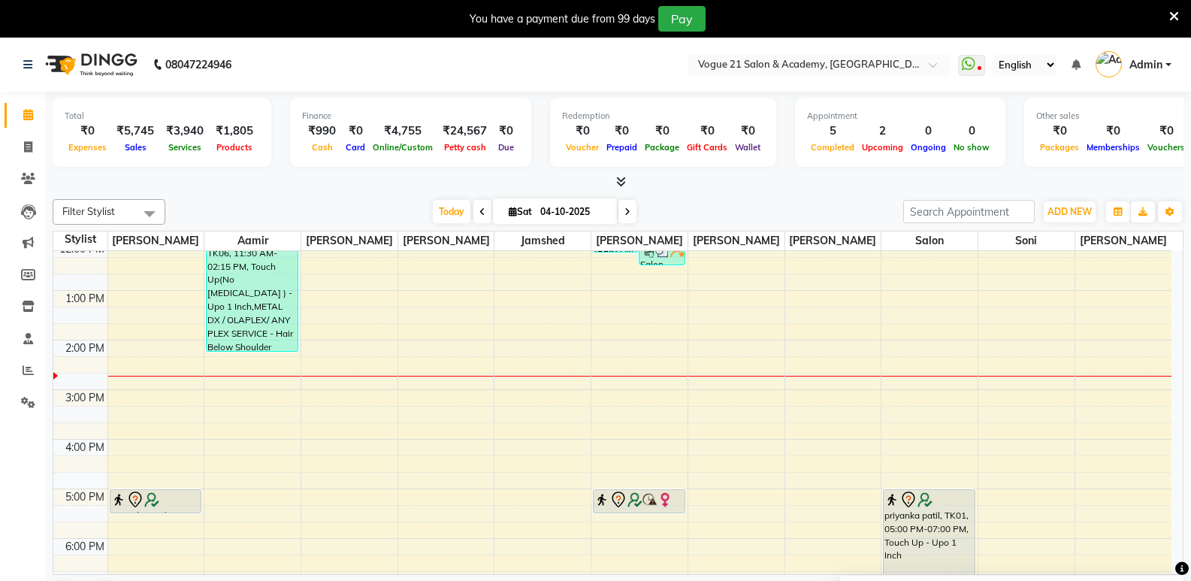
scroll to position [144, 0]
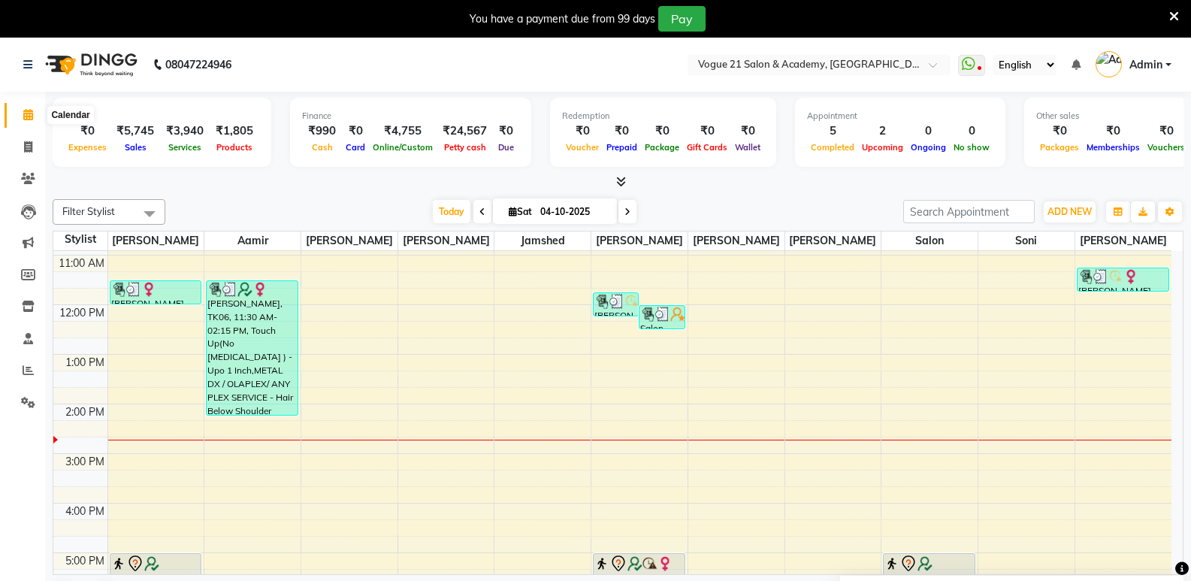
click at [27, 107] on span at bounding box center [28, 115] width 26 height 17
click at [29, 117] on icon at bounding box center [28, 114] width 10 height 11
click at [1172, 7] on div at bounding box center [1174, 19] width 10 height 26
